Goal: Transaction & Acquisition: Obtain resource

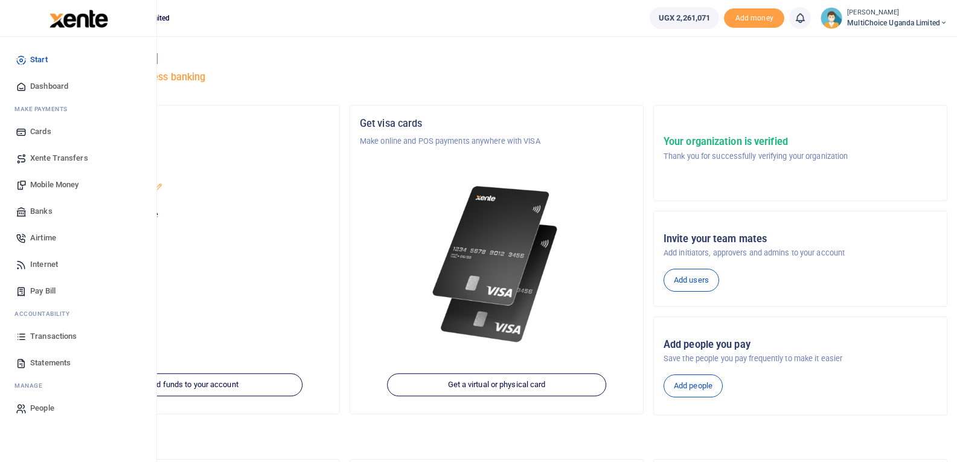
click at [37, 190] on span "Mobile Money" at bounding box center [54, 185] width 48 height 12
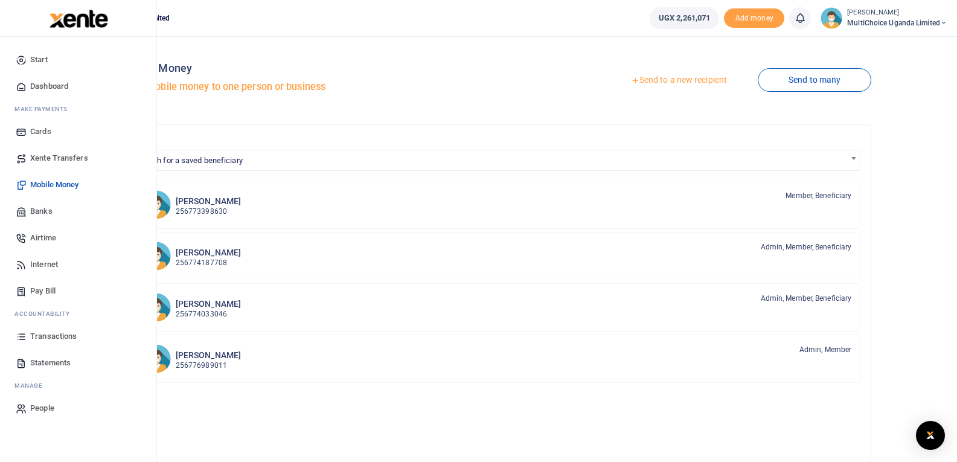
click at [55, 187] on span "Mobile Money" at bounding box center [54, 185] width 48 height 12
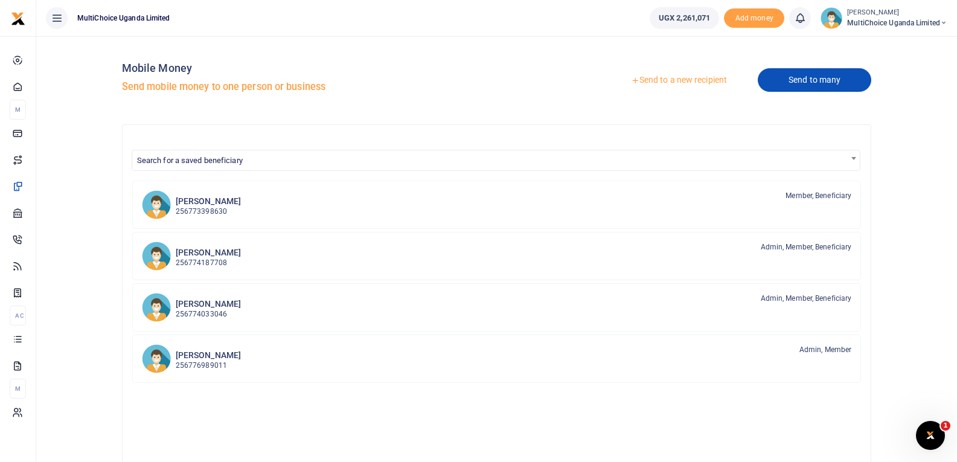
click at [804, 78] on link "Send to many" at bounding box center [815, 80] width 114 height 24
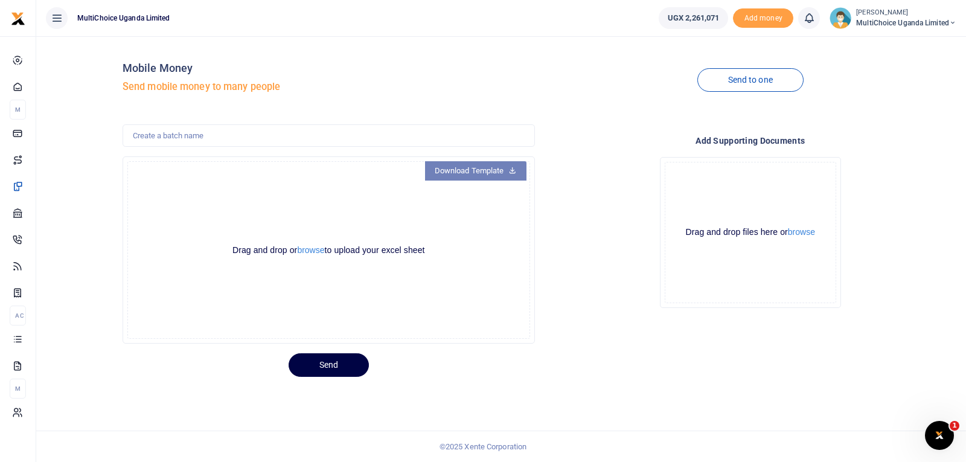
click at [510, 172] on icon at bounding box center [513, 169] width 8 height 8
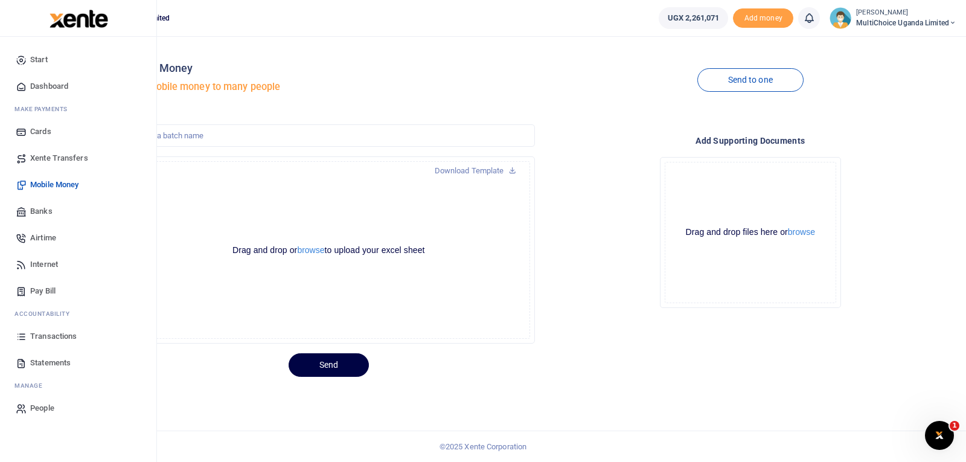
click at [45, 230] on link "Airtime" at bounding box center [78, 238] width 137 height 27
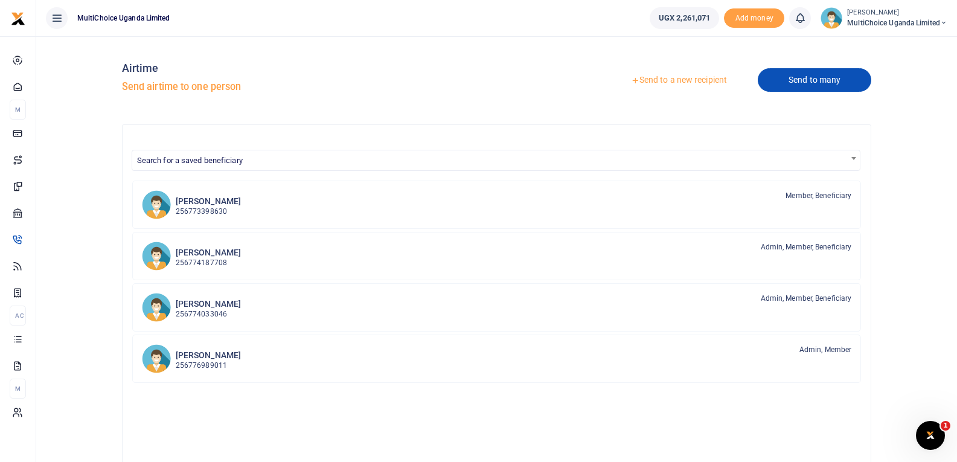
click at [839, 84] on link "Send to many" at bounding box center [815, 80] width 114 height 24
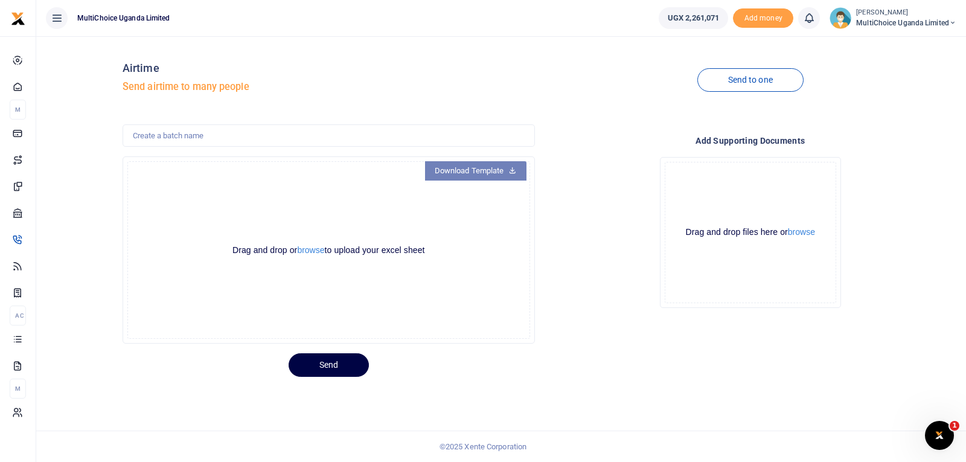
click at [485, 172] on link "Download Template" at bounding box center [475, 170] width 101 height 19
